Goal: Check status: Check status

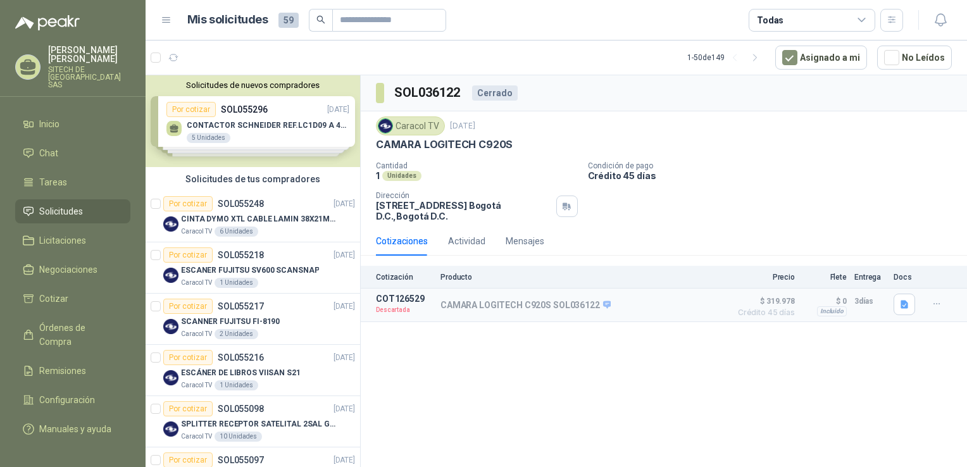
drag, startPoint x: 349, startPoint y: 120, endPoint x: 349, endPoint y: 128, distance: 8.2
click at [349, 128] on div "Solicitudes de nuevos compradores Por cotizar SOL055296 [DATE] CONTACTOR [PERSO…" at bounding box center [252, 121] width 214 height 92
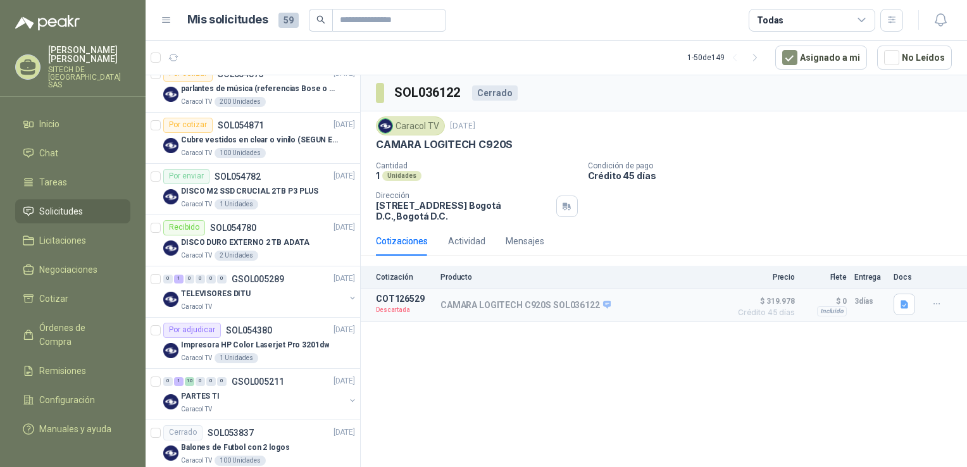
scroll to position [762, 0]
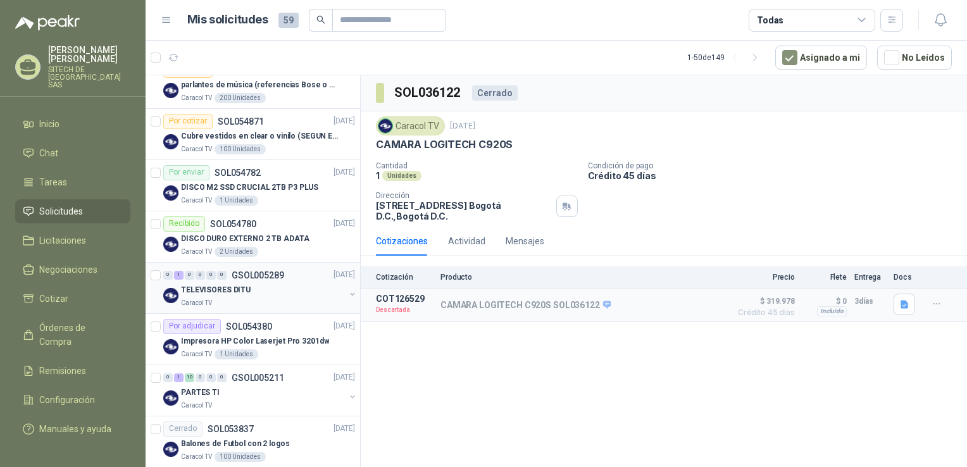
click at [253, 283] on div "TELEVISORES DITU" at bounding box center [263, 290] width 164 height 15
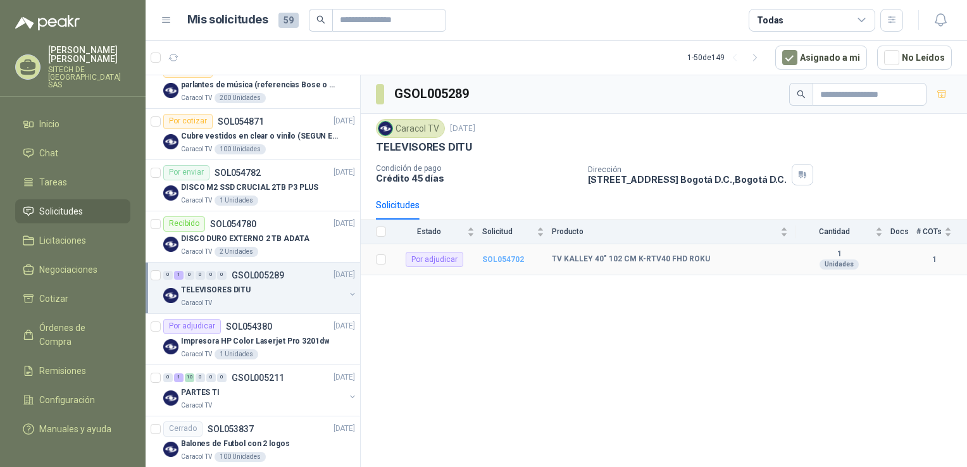
click at [502, 255] on b "SOL054702" at bounding box center [503, 259] width 42 height 9
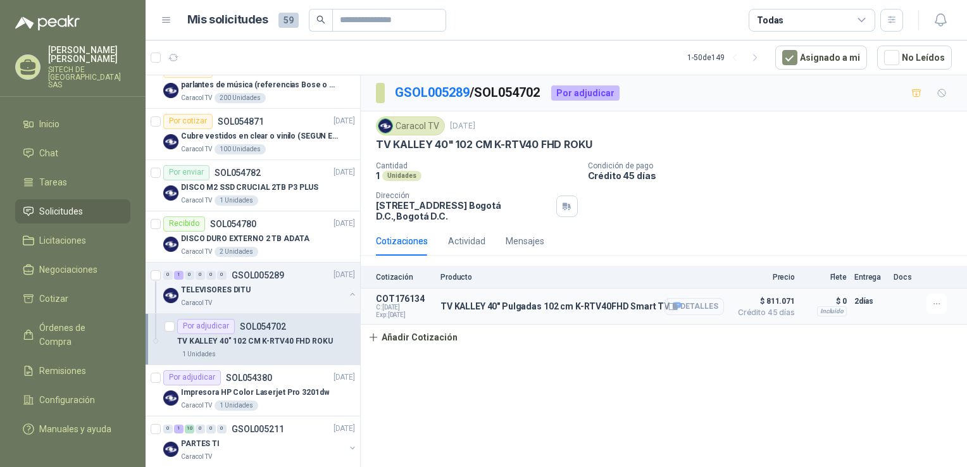
click at [696, 314] on button "Detalles" at bounding box center [693, 306] width 59 height 17
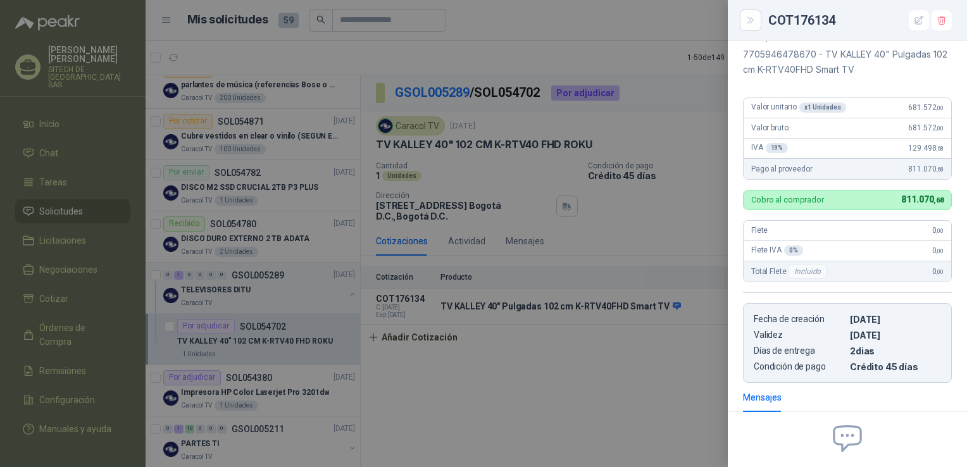
scroll to position [68, 0]
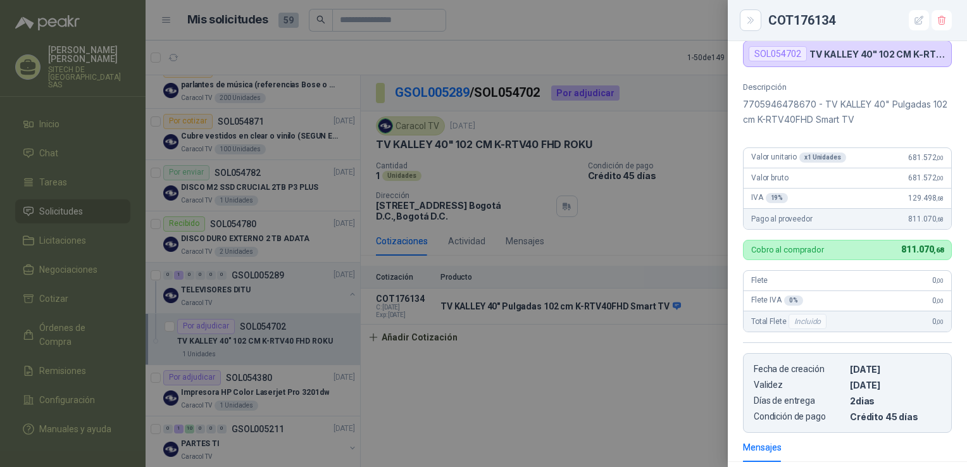
drag, startPoint x: 867, startPoint y: 179, endPoint x: 852, endPoint y: 122, distance: 58.8
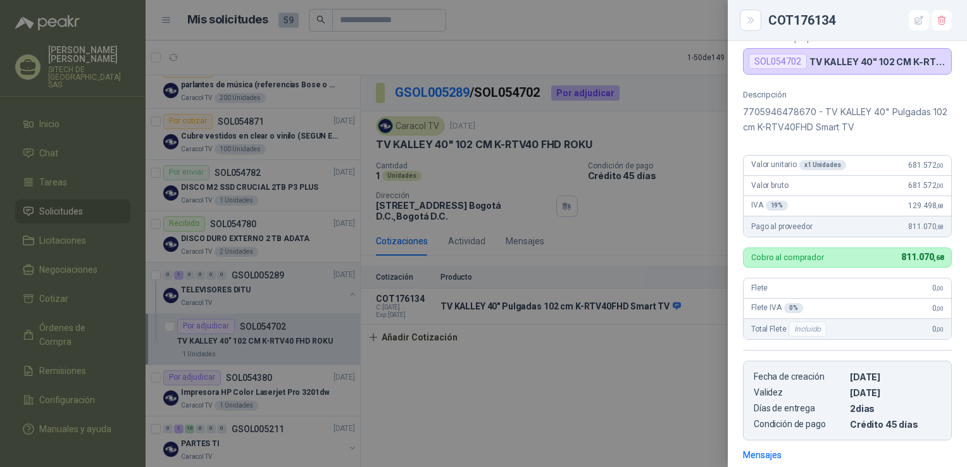
scroll to position [0, 0]
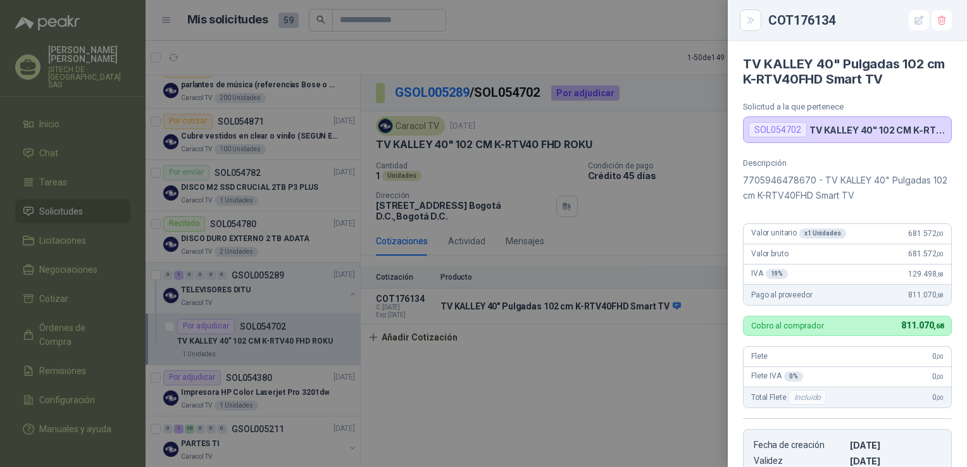
drag, startPoint x: 879, startPoint y: 265, endPoint x: 863, endPoint y: 182, distance: 85.1
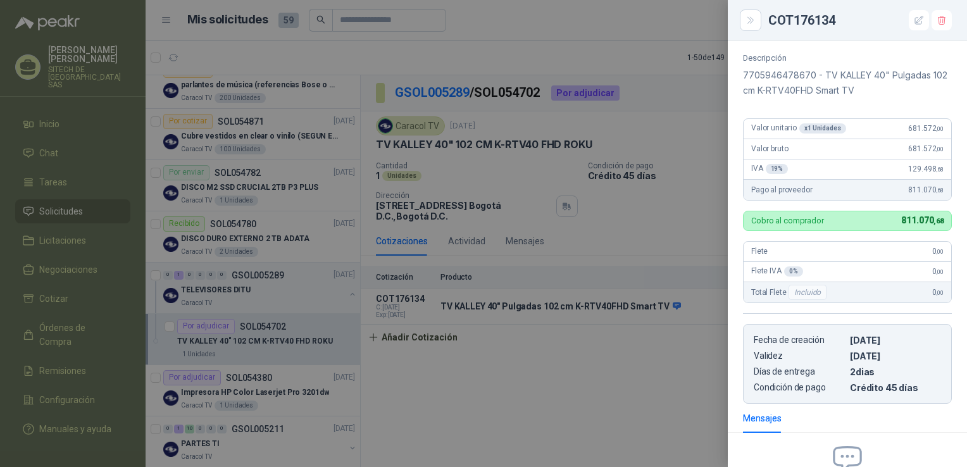
drag, startPoint x: 847, startPoint y: 199, endPoint x: 871, endPoint y: 291, distance: 94.8
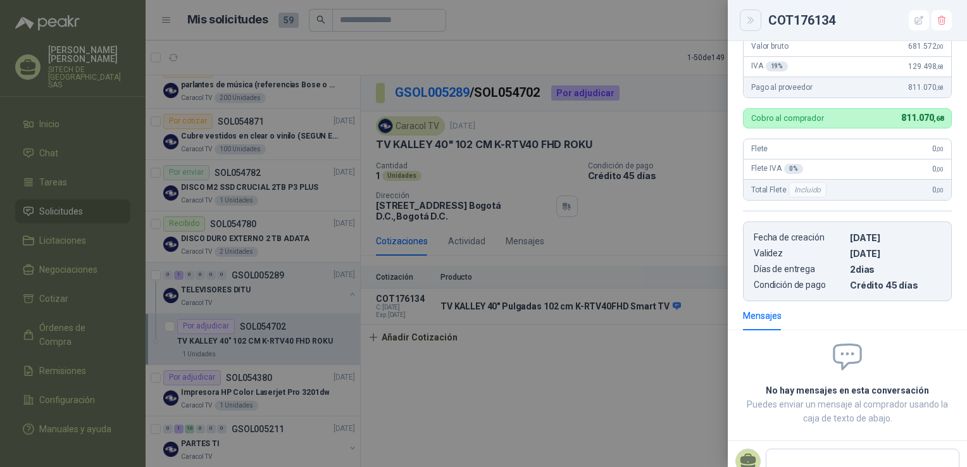
click at [750, 24] on icon "Close" at bounding box center [750, 20] width 11 height 11
